Goal: Use online tool/utility: Utilize a website feature to perform a specific function

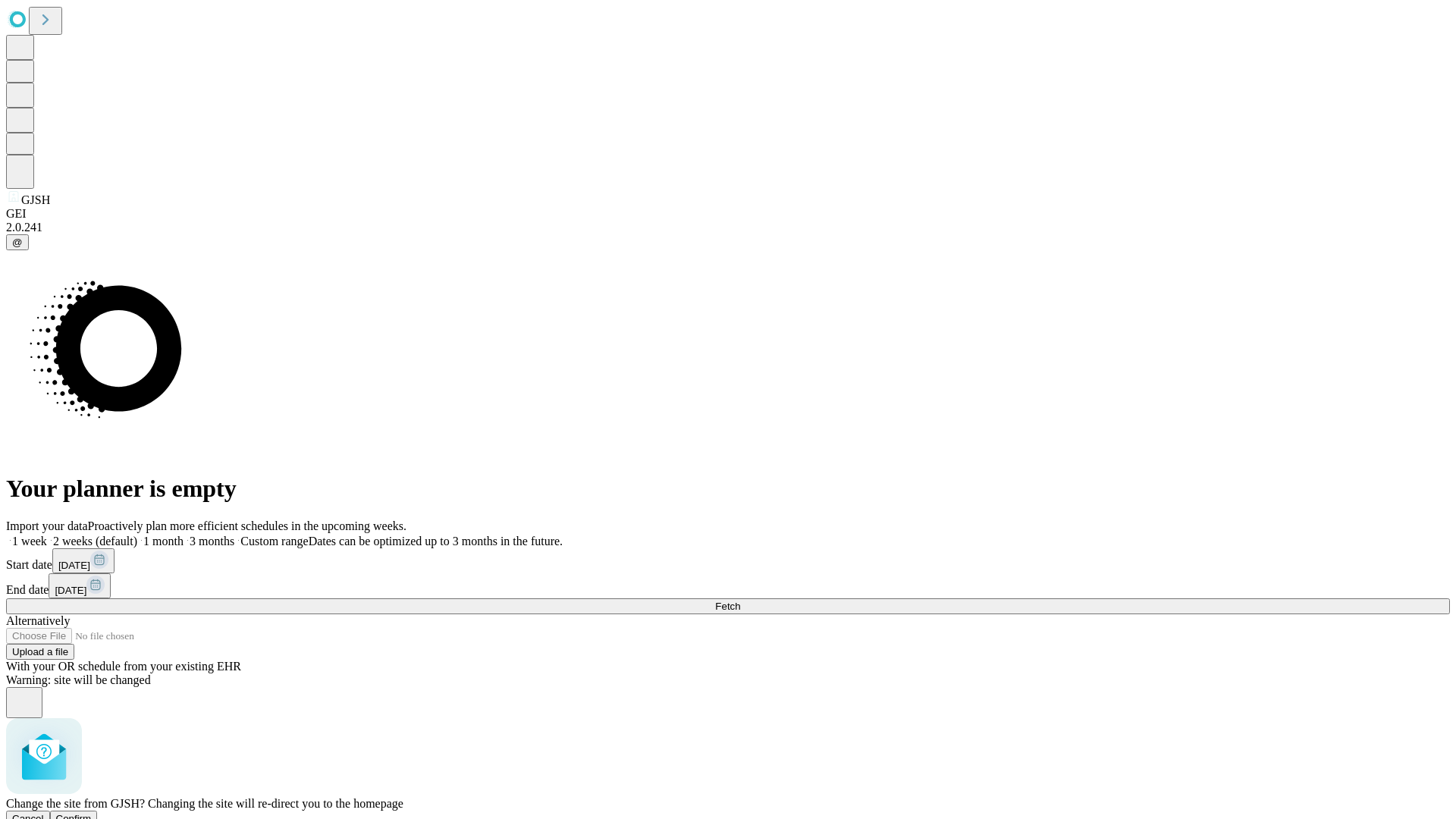
click at [92, 813] on span "Confirm" at bounding box center [73, 819] width 35 height 11
click at [184, 535] on label "1 month" at bounding box center [160, 542] width 47 height 13
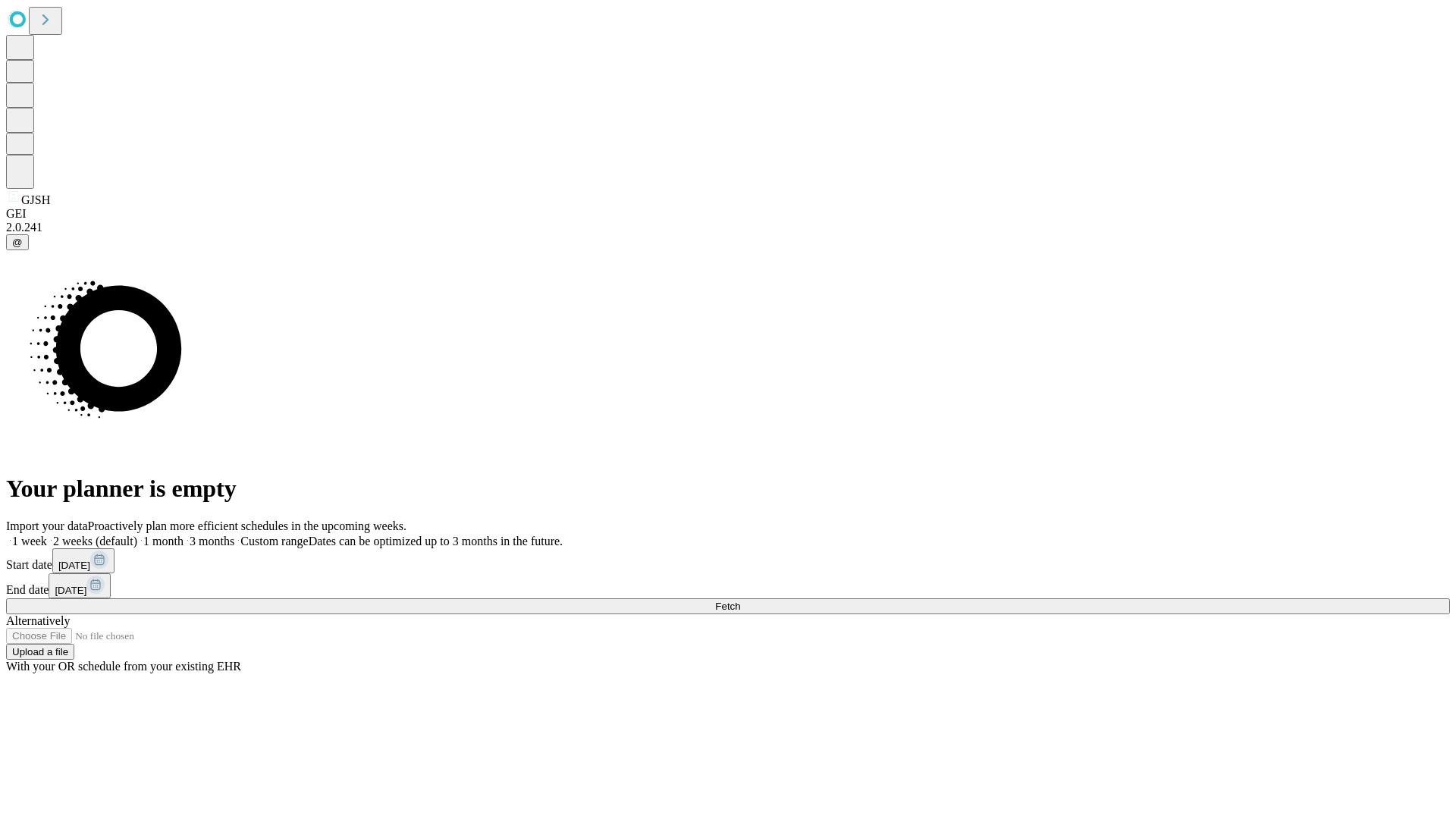
click at [740, 601] on span "Fetch" at bounding box center [728, 606] width 25 height 11
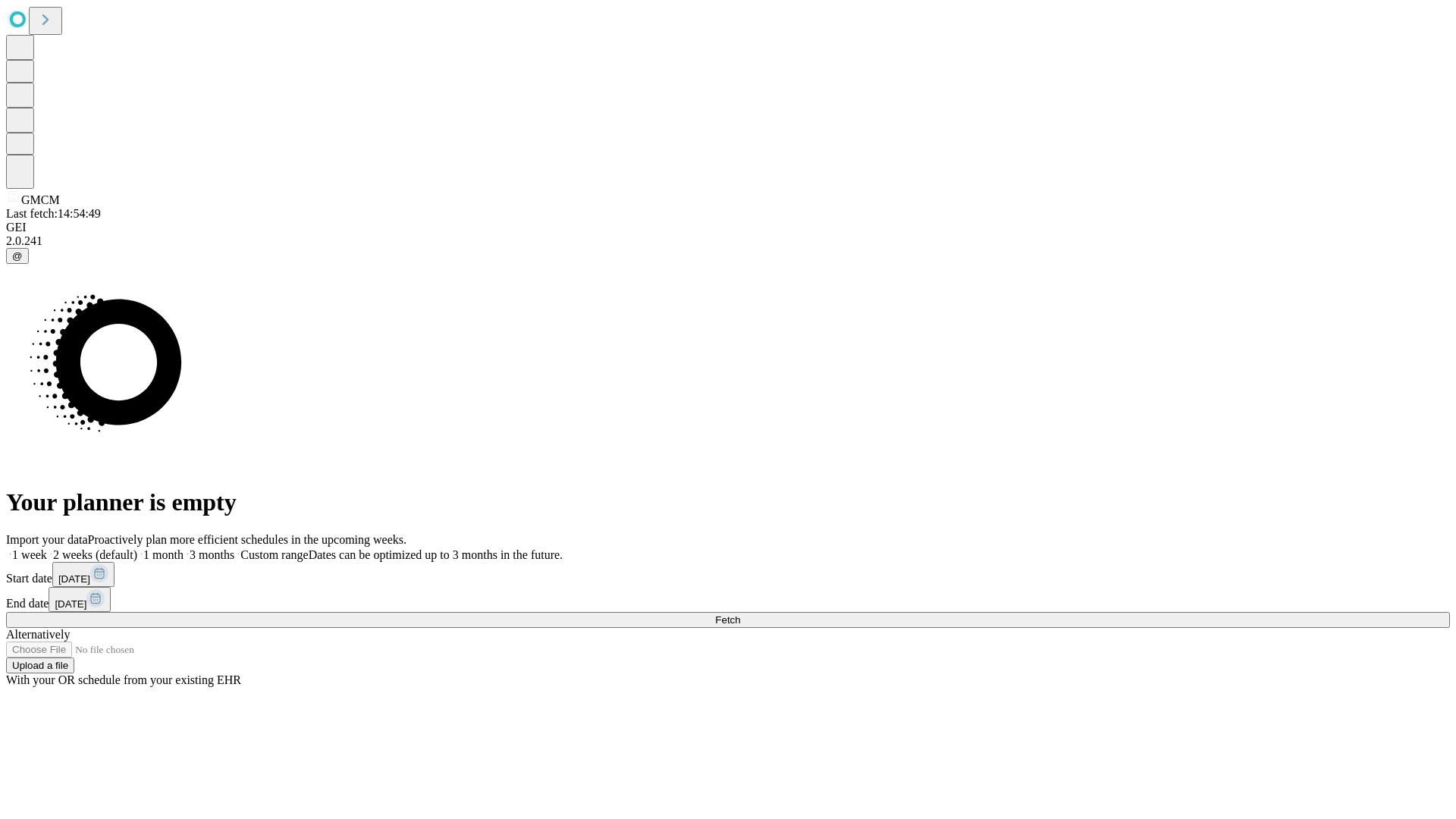
click at [184, 548] on label "1 month" at bounding box center [160, 555] width 47 height 13
click at [740, 614] on span "Fetch" at bounding box center [728, 620] width 25 height 11
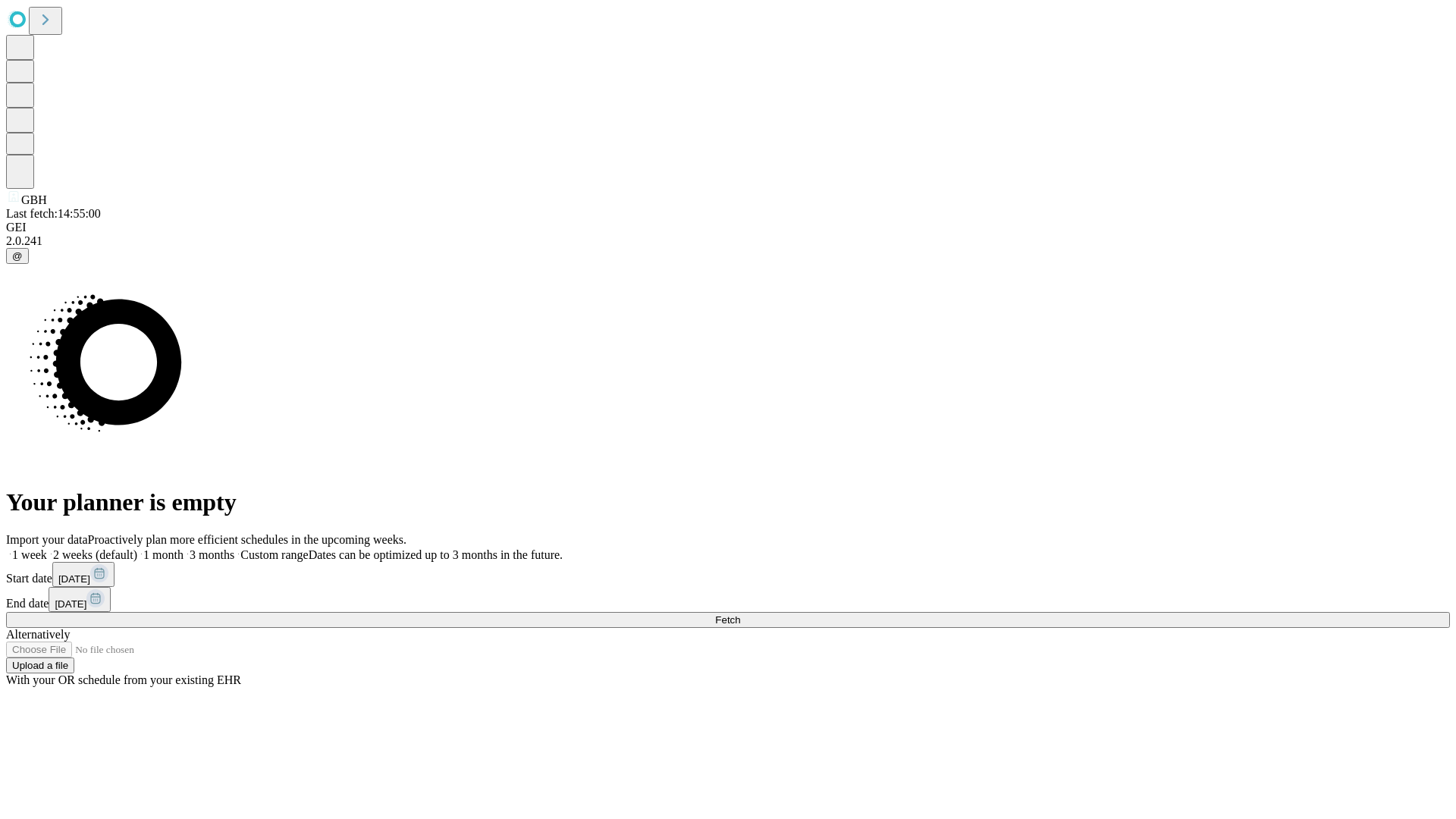
click at [184, 548] on label "1 month" at bounding box center [160, 555] width 47 height 13
click at [740, 614] on span "Fetch" at bounding box center [728, 620] width 25 height 11
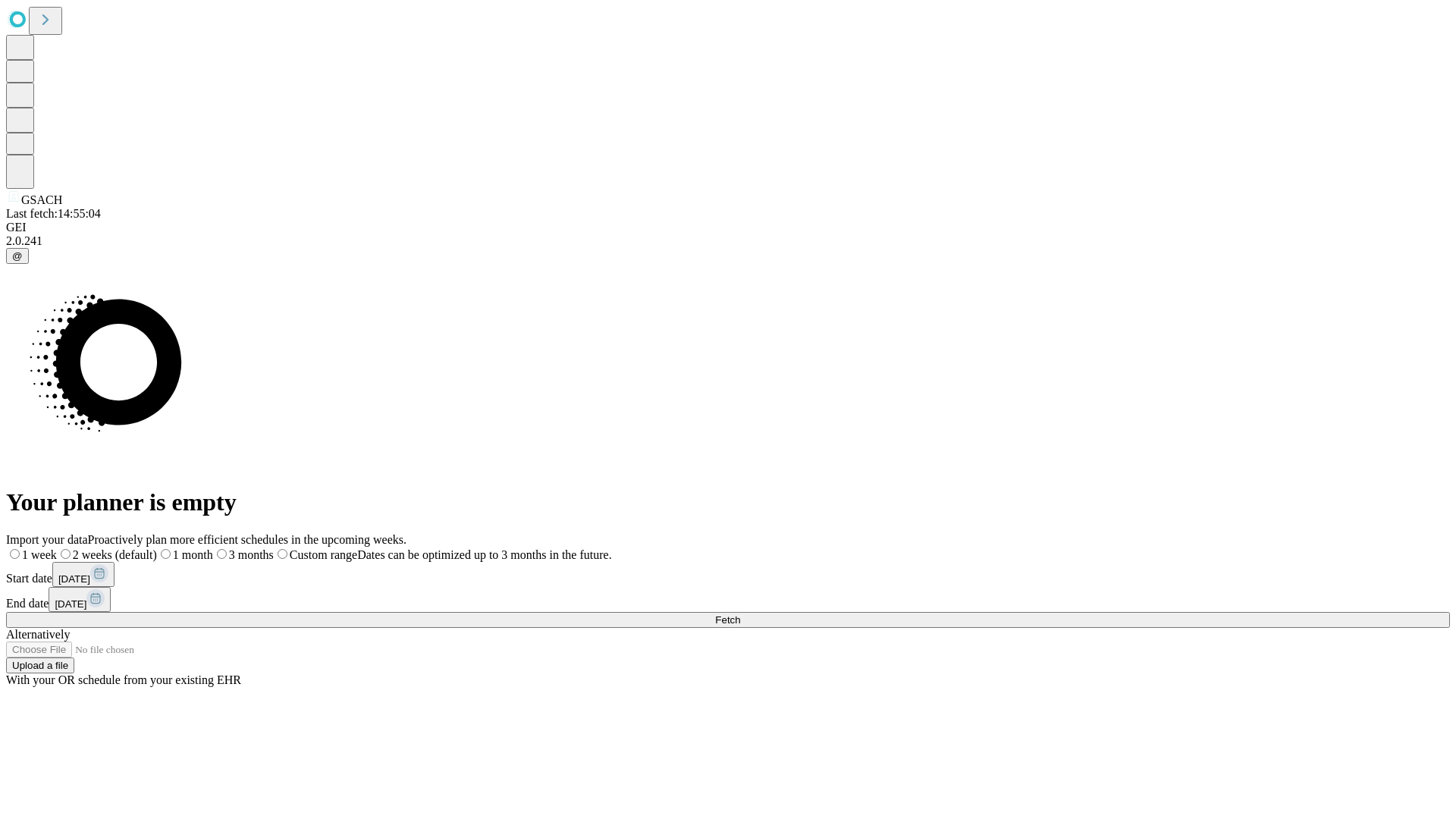
click at [214, 548] on label "1 month" at bounding box center [185, 555] width 56 height 13
click at [740, 614] on span "Fetch" at bounding box center [728, 620] width 25 height 11
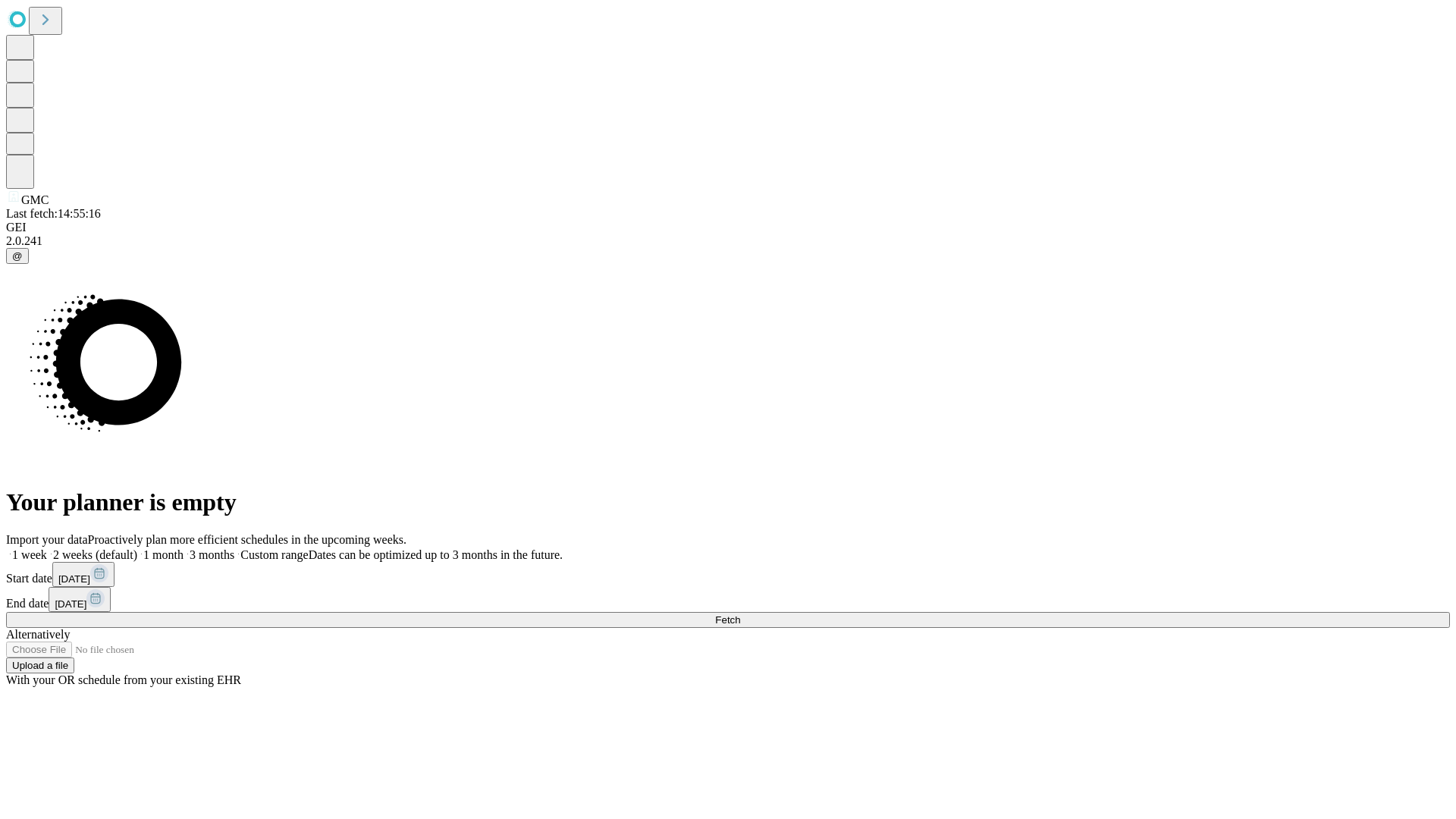
click at [740, 614] on span "Fetch" at bounding box center [728, 620] width 25 height 11
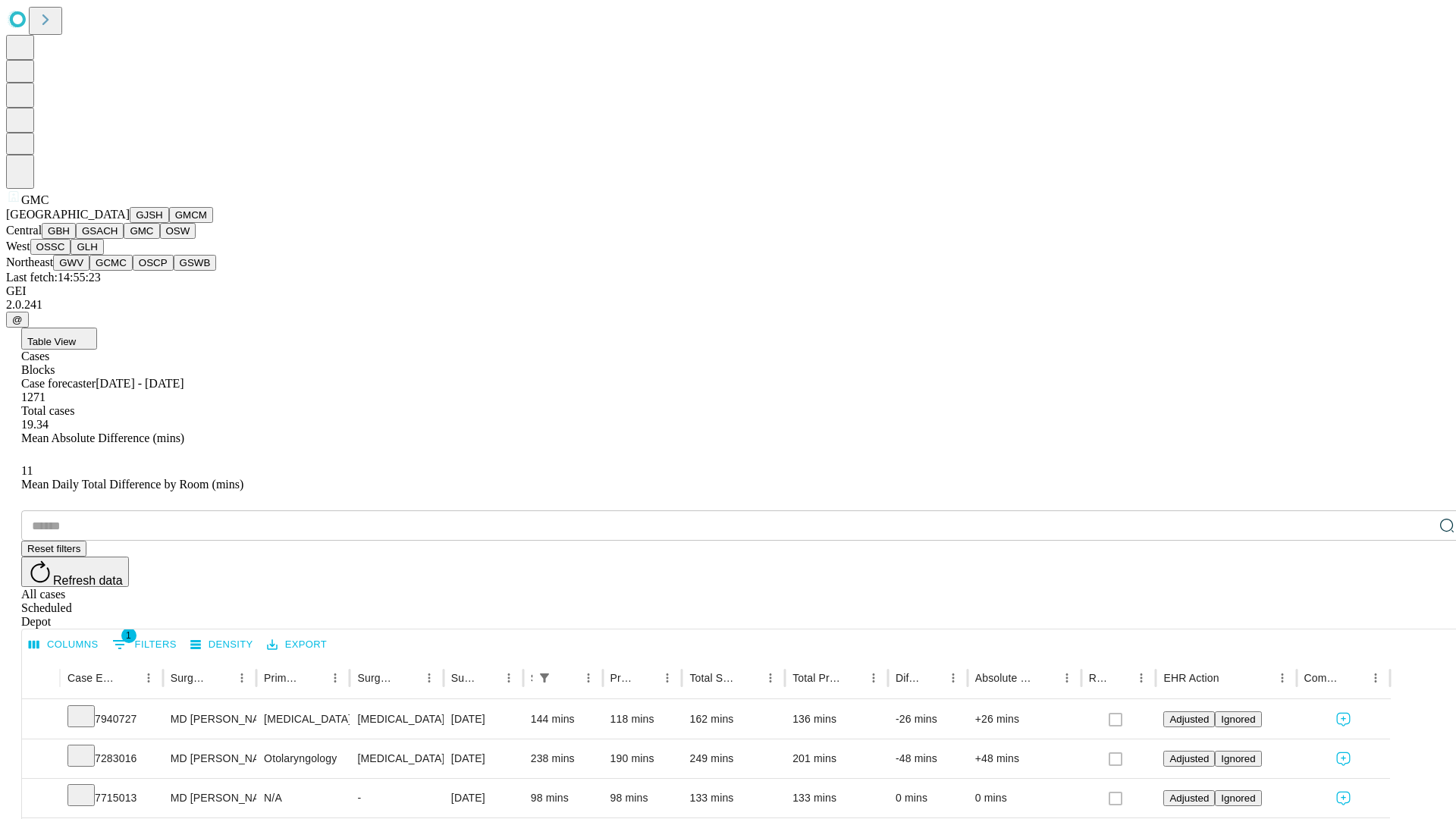
click at [160, 239] on button "OSW" at bounding box center [178, 231] width 36 height 16
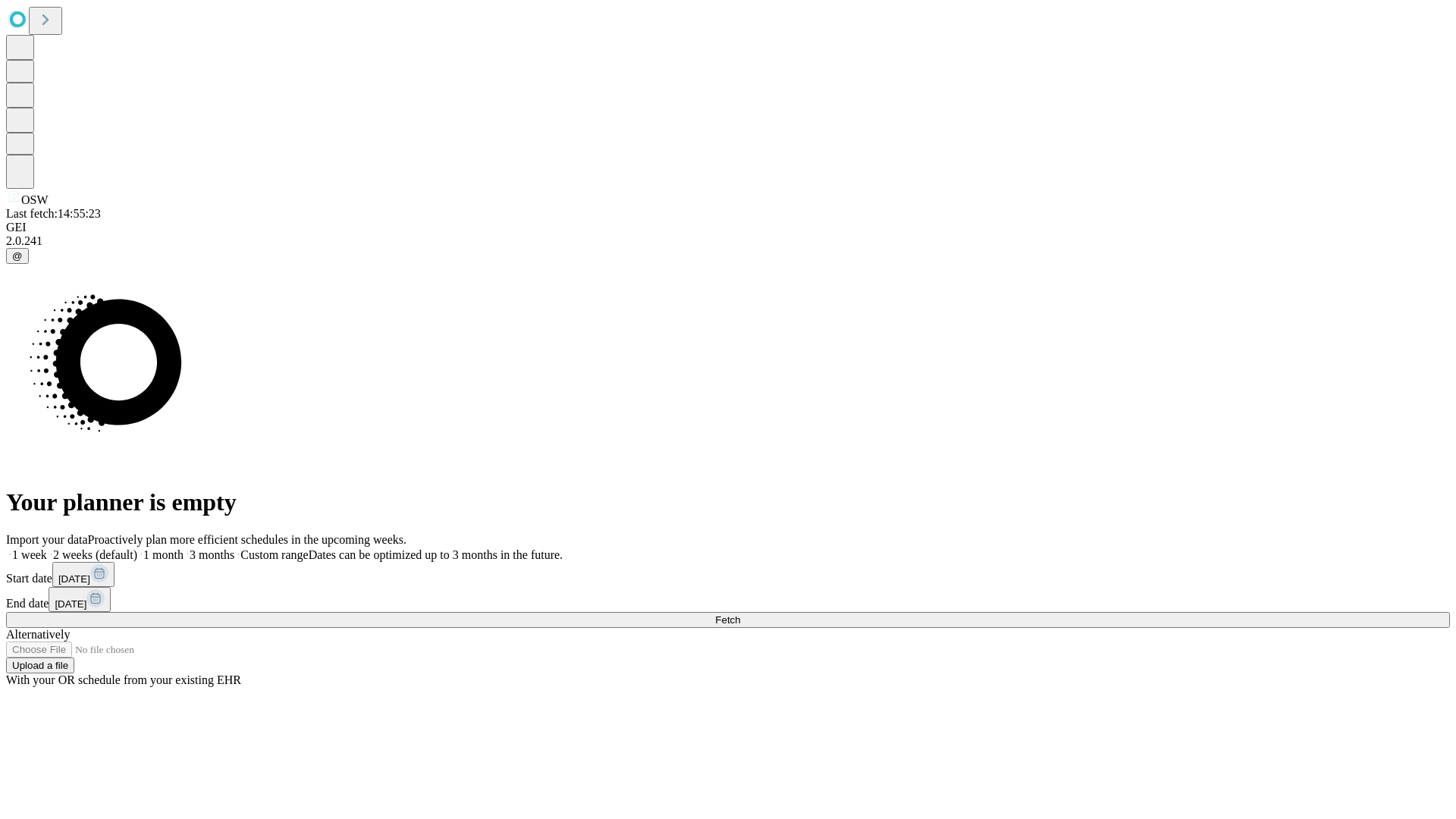
click at [184, 548] on label "1 month" at bounding box center [160, 555] width 47 height 13
click at [740, 614] on span "Fetch" at bounding box center [728, 620] width 25 height 11
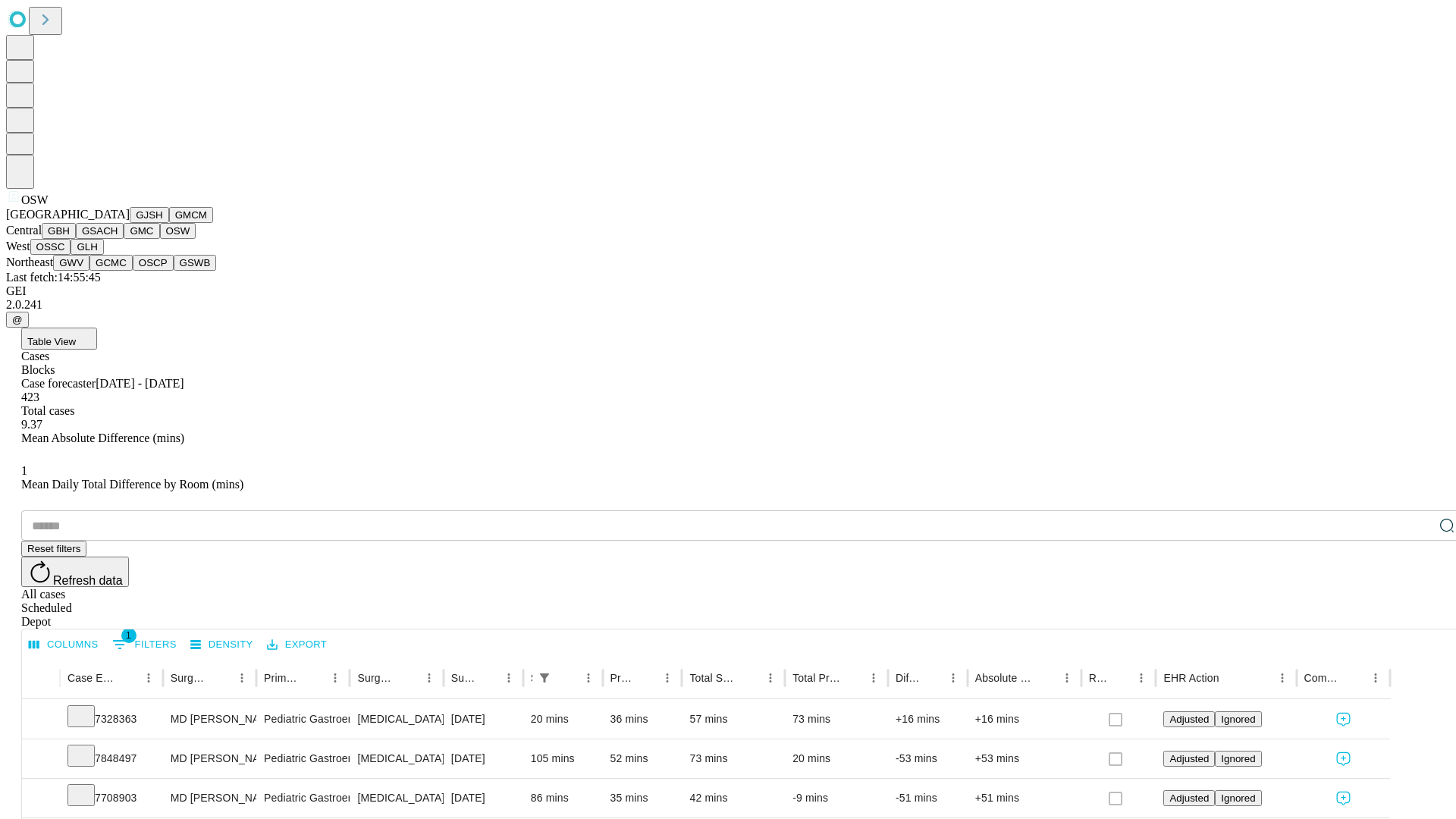
click at [72, 255] on button "OSSC" at bounding box center [51, 247] width 41 height 16
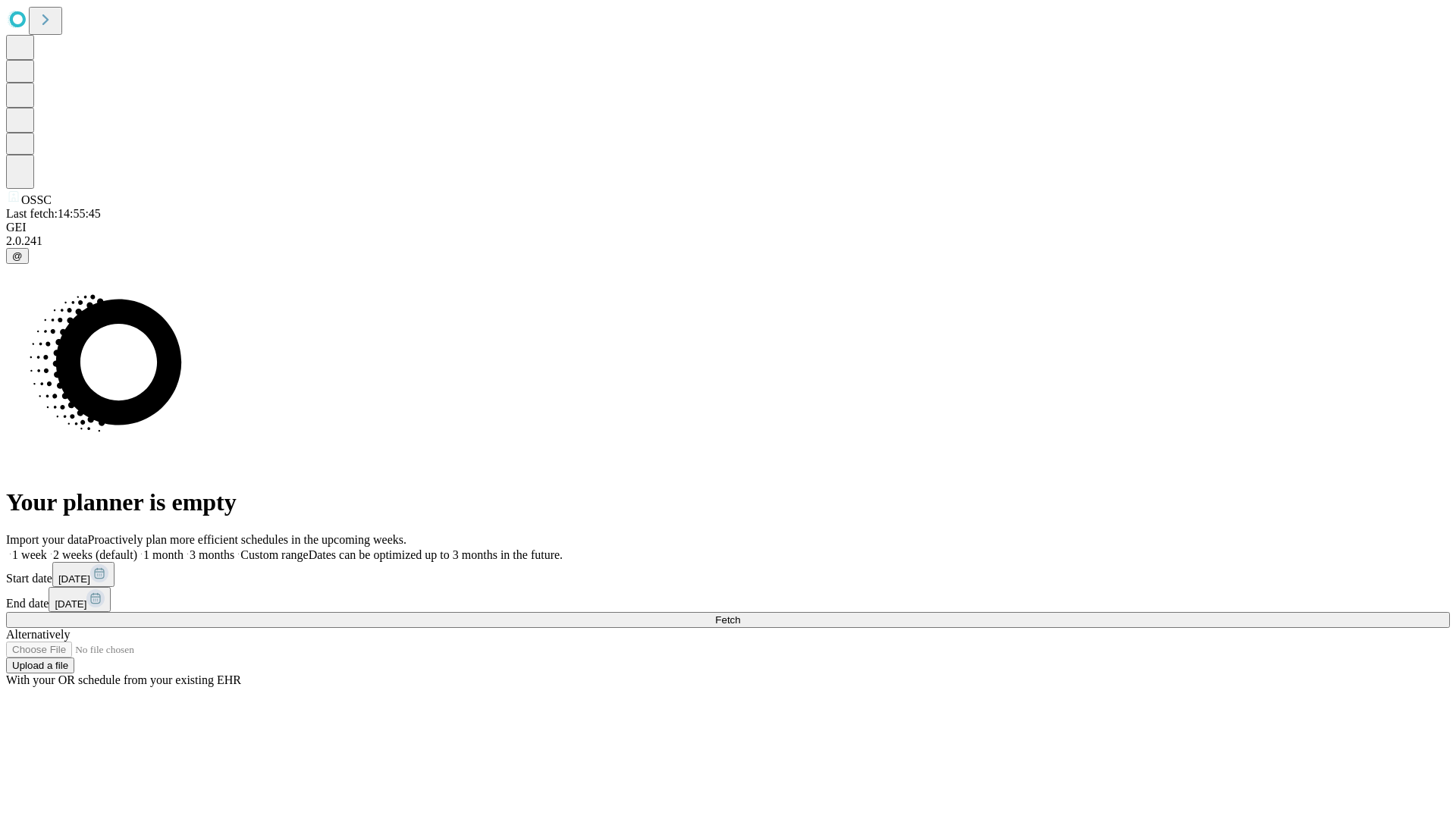
click at [184, 548] on label "1 month" at bounding box center [160, 555] width 47 height 13
click at [740, 614] on span "Fetch" at bounding box center [728, 620] width 25 height 11
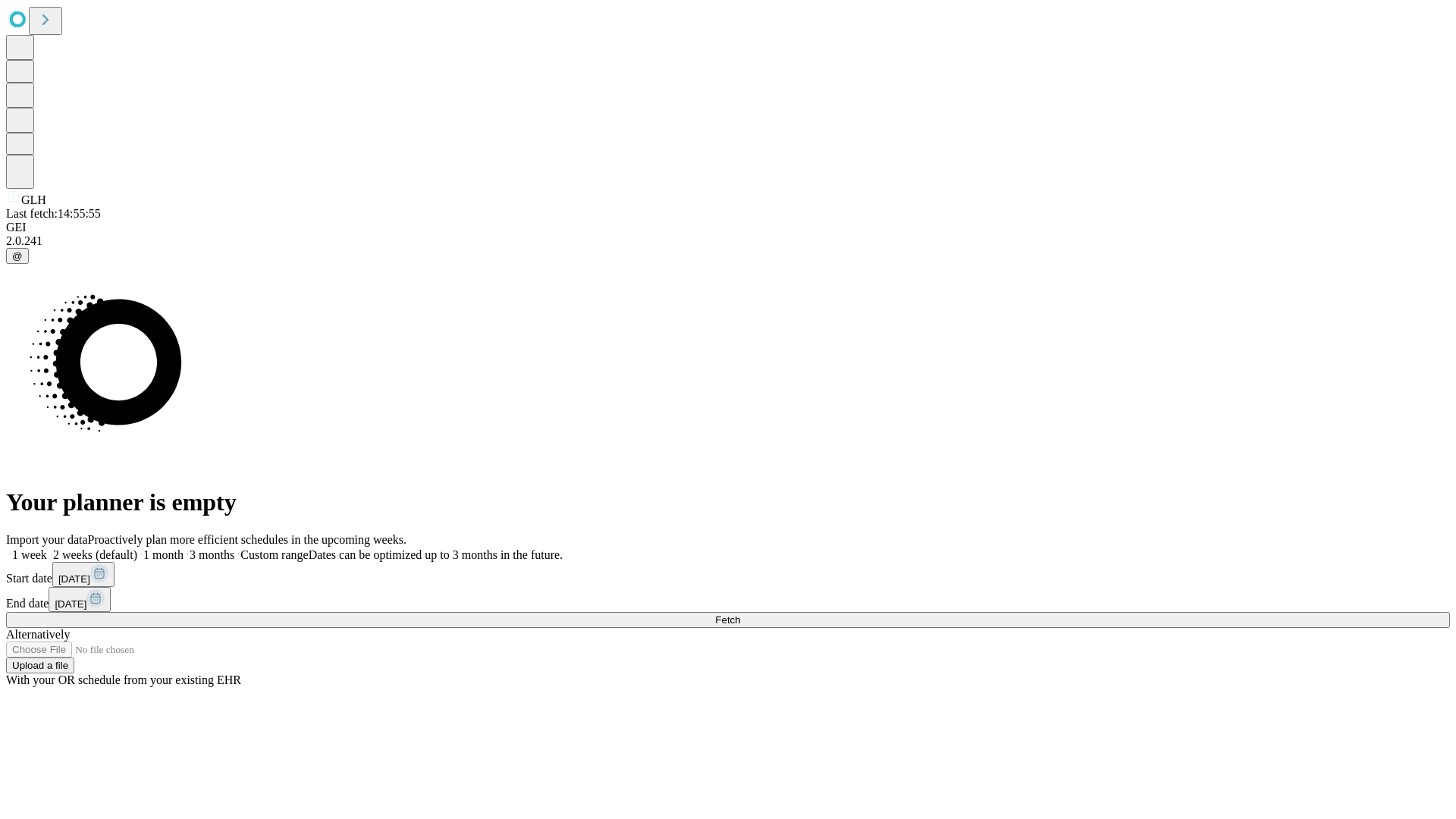
click at [184, 548] on label "1 month" at bounding box center [160, 555] width 47 height 13
click at [740, 614] on span "Fetch" at bounding box center [728, 620] width 25 height 11
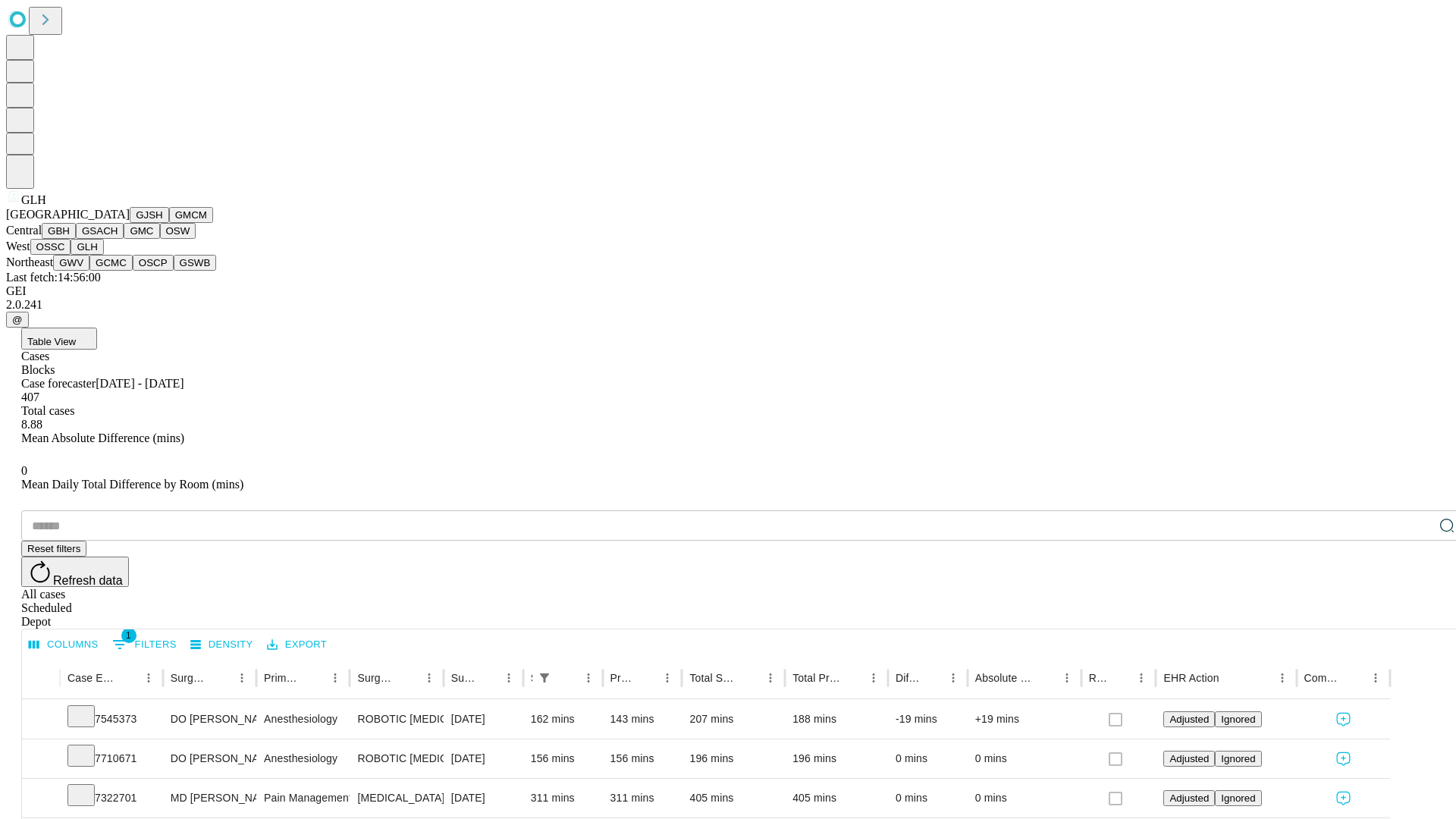
click at [90, 271] on button "GWV" at bounding box center [72, 262] width 36 height 16
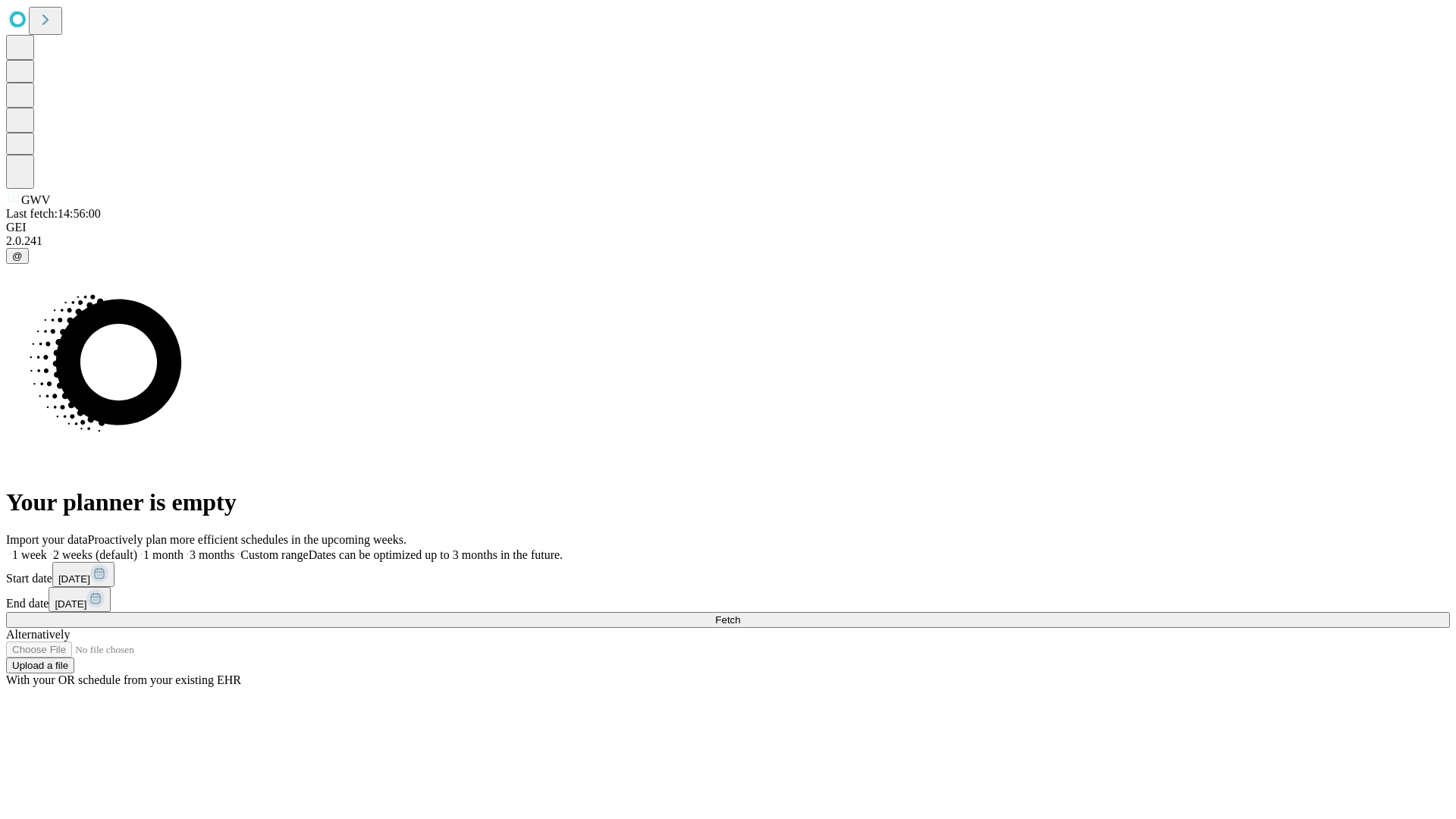
click at [184, 548] on label "1 month" at bounding box center [160, 555] width 47 height 13
click at [740, 614] on span "Fetch" at bounding box center [728, 620] width 25 height 11
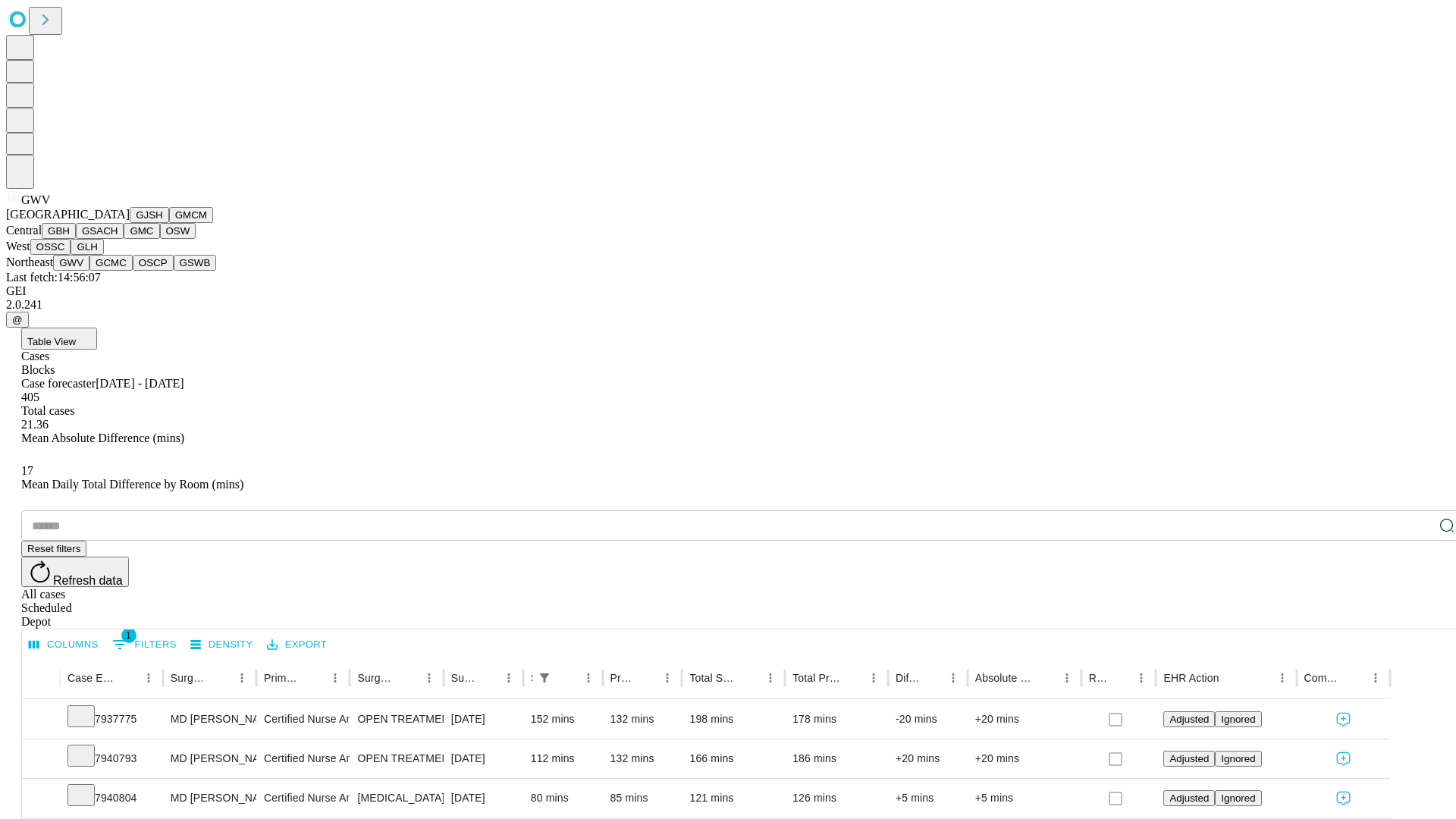
click at [117, 271] on button "GCMC" at bounding box center [111, 262] width 43 height 16
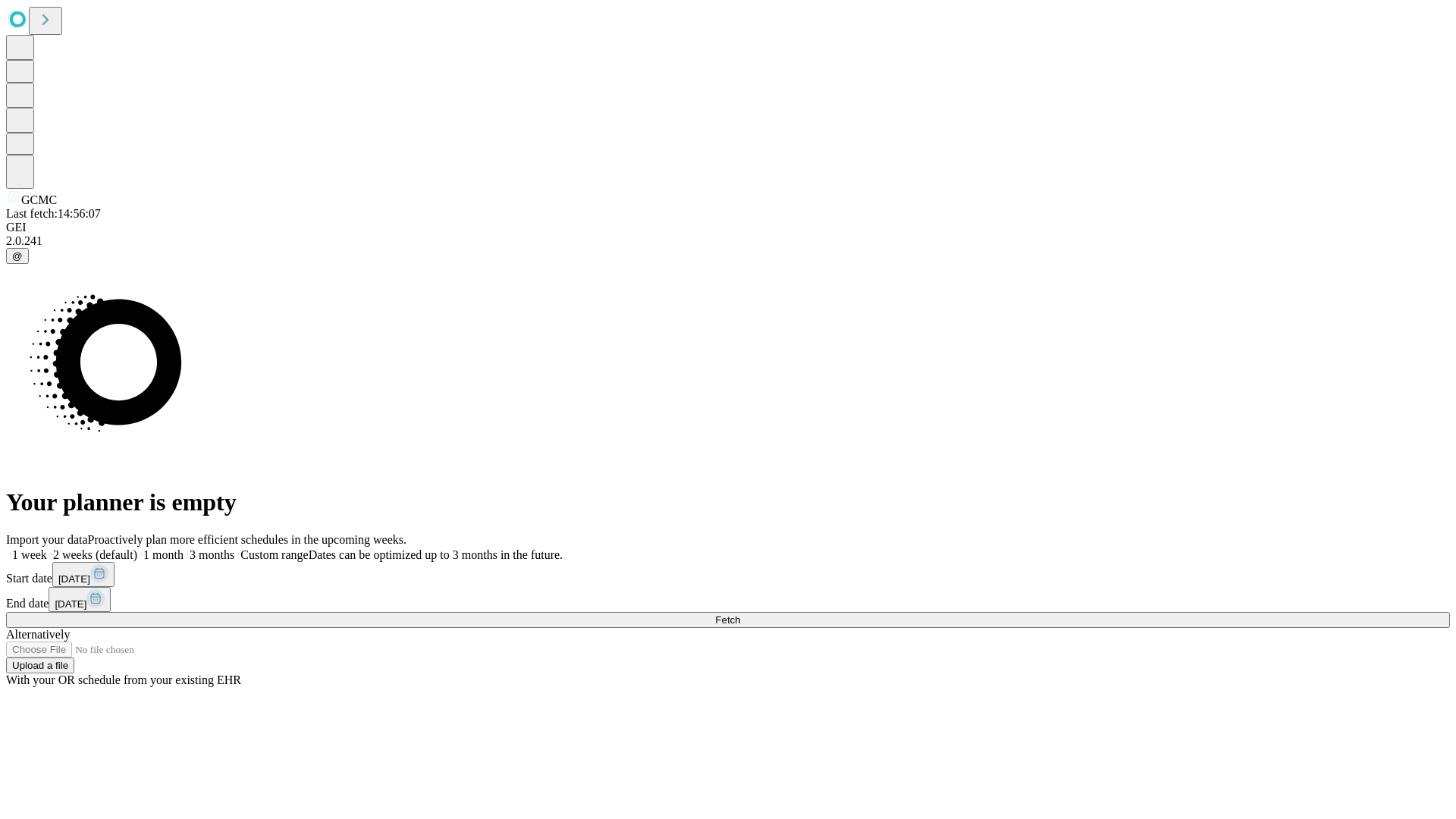
click at [184, 548] on label "1 month" at bounding box center [160, 555] width 47 height 13
click at [740, 614] on span "Fetch" at bounding box center [728, 620] width 25 height 11
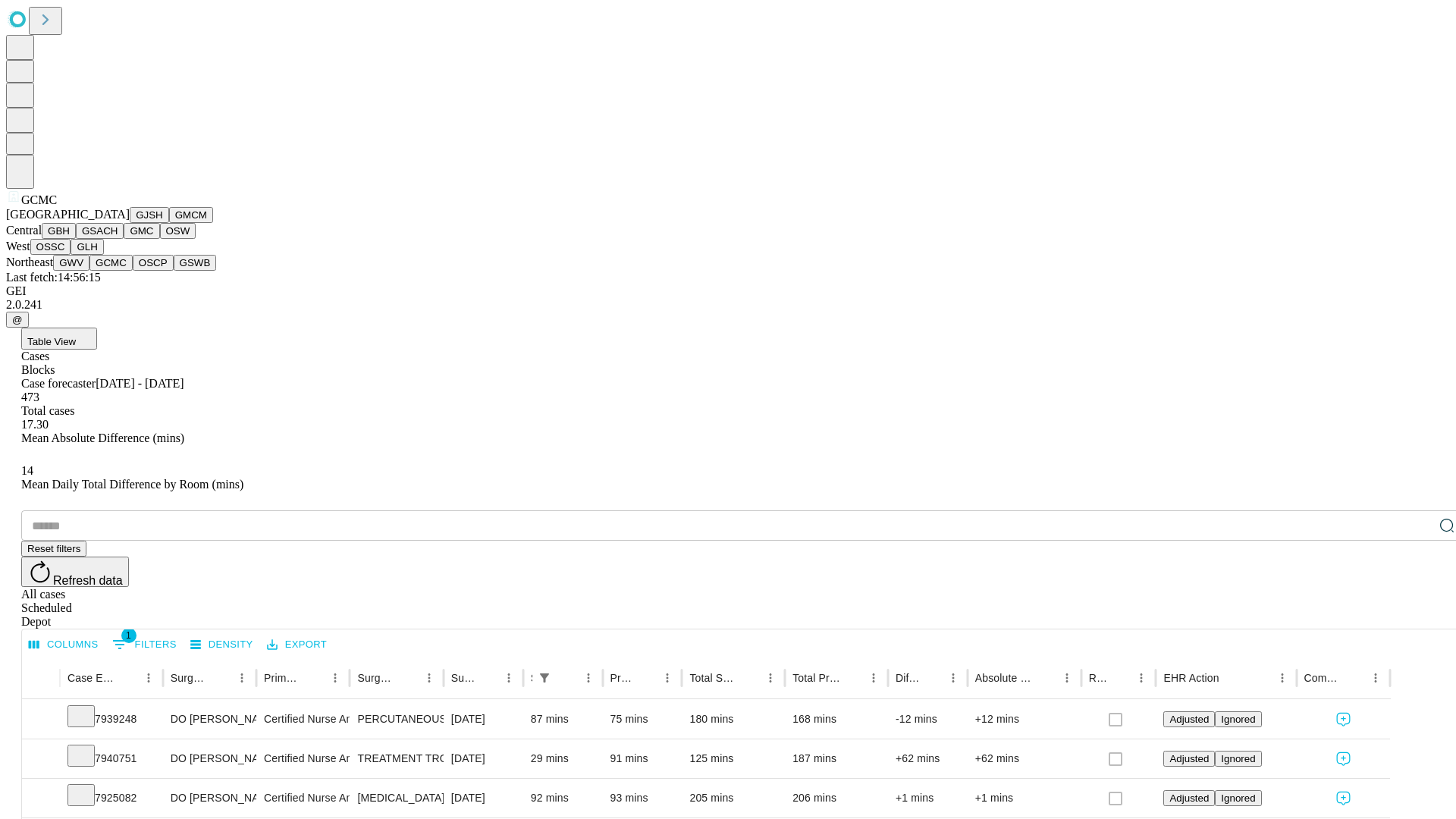
click at [133, 271] on button "OSCP" at bounding box center [153, 262] width 41 height 16
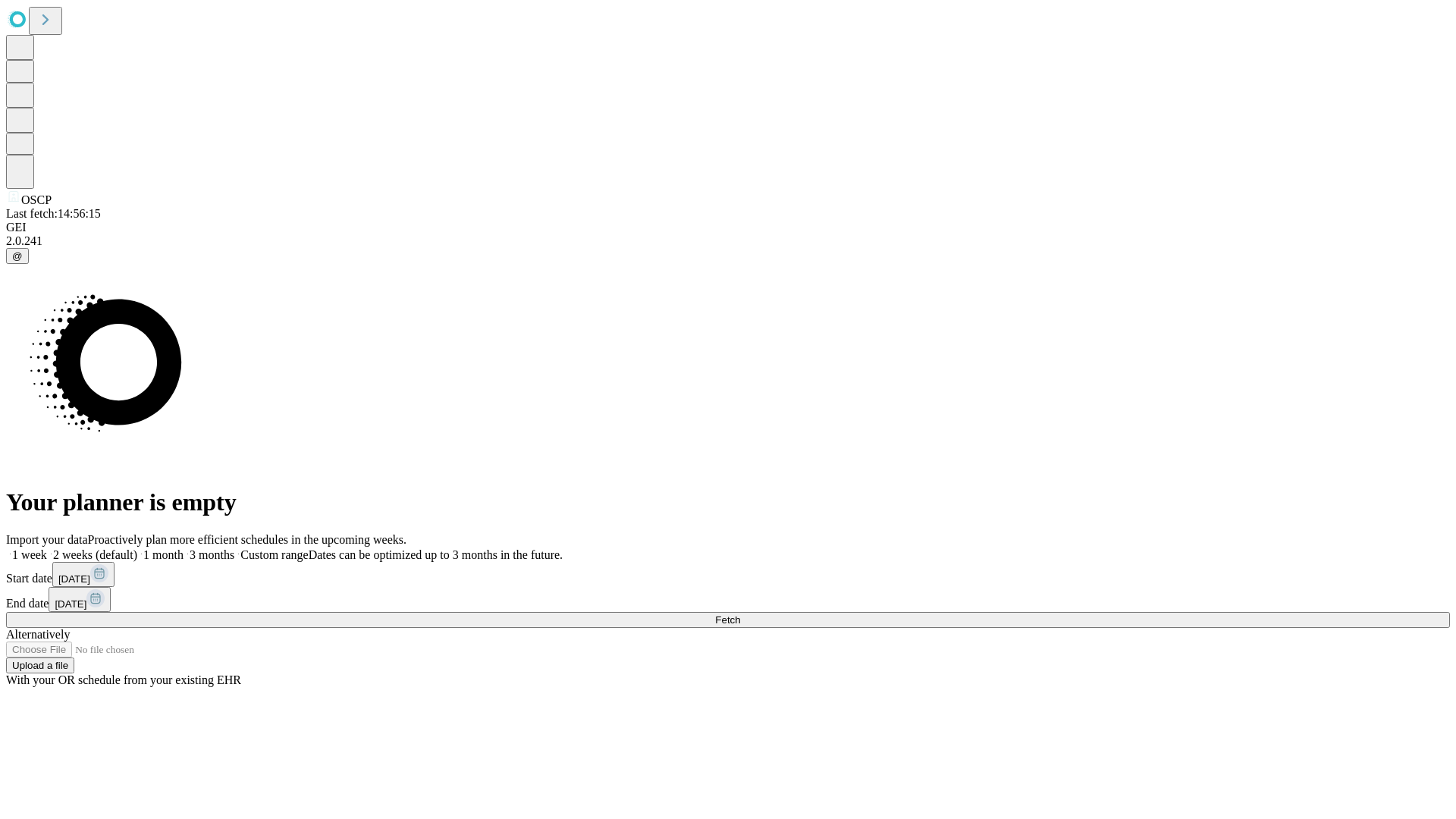
click at [184, 548] on label "1 month" at bounding box center [160, 555] width 47 height 13
click at [740, 614] on span "Fetch" at bounding box center [728, 620] width 25 height 11
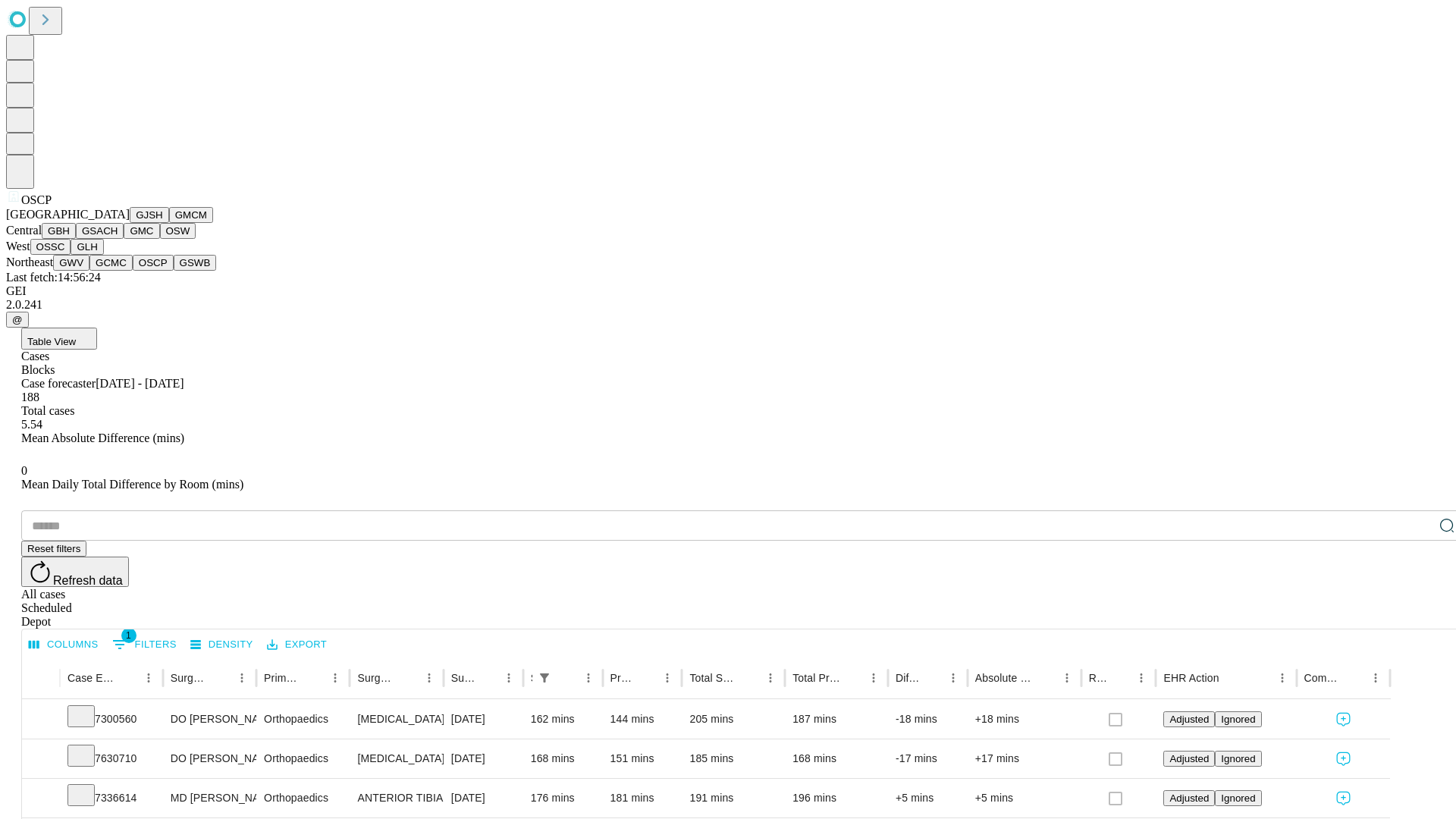
click at [174, 271] on button "GSWB" at bounding box center [195, 262] width 43 height 16
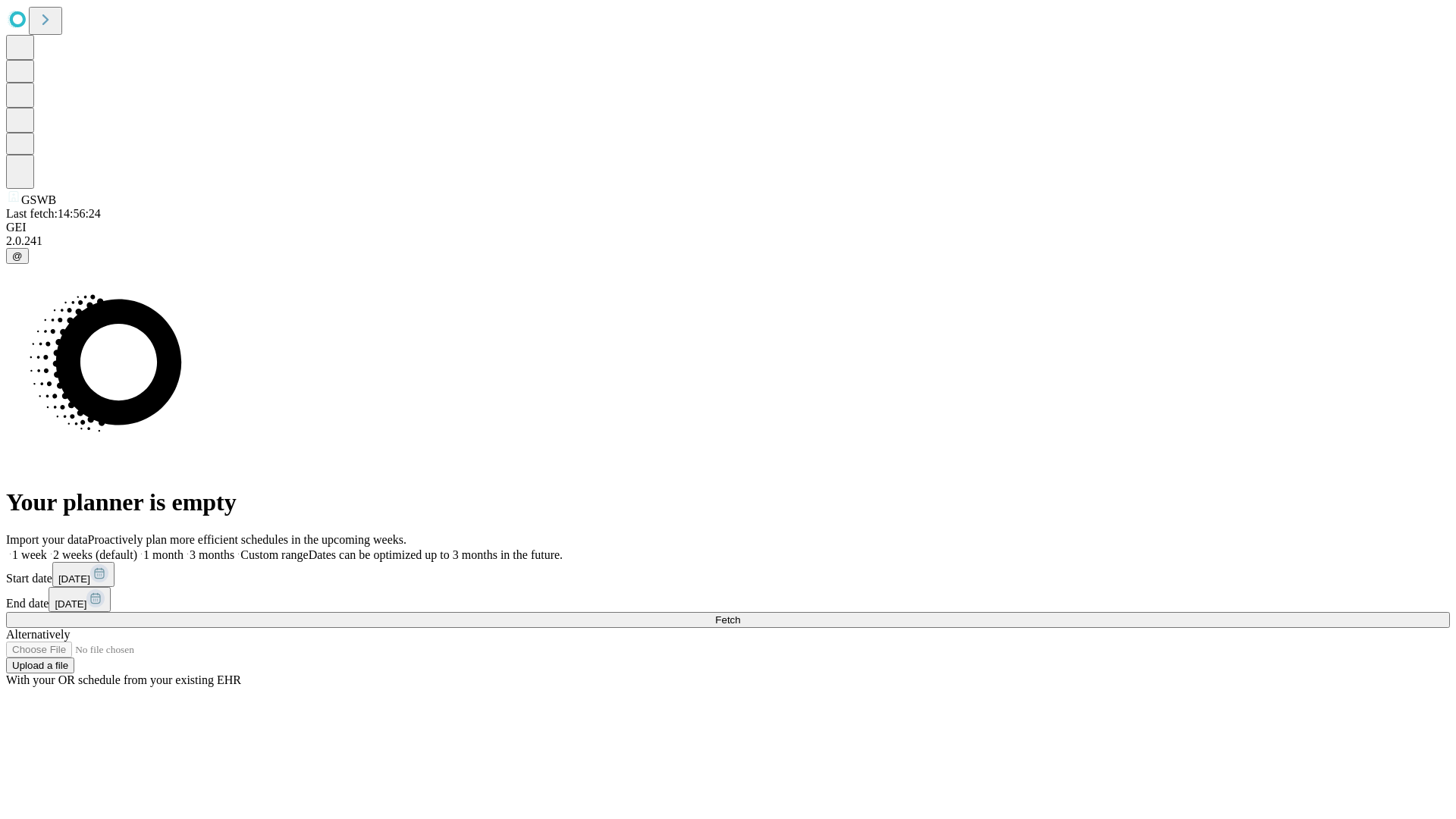
click at [184, 548] on label "1 month" at bounding box center [160, 555] width 47 height 13
click at [740, 614] on span "Fetch" at bounding box center [728, 620] width 25 height 11
